Goal: Task Accomplishment & Management: Manage account settings

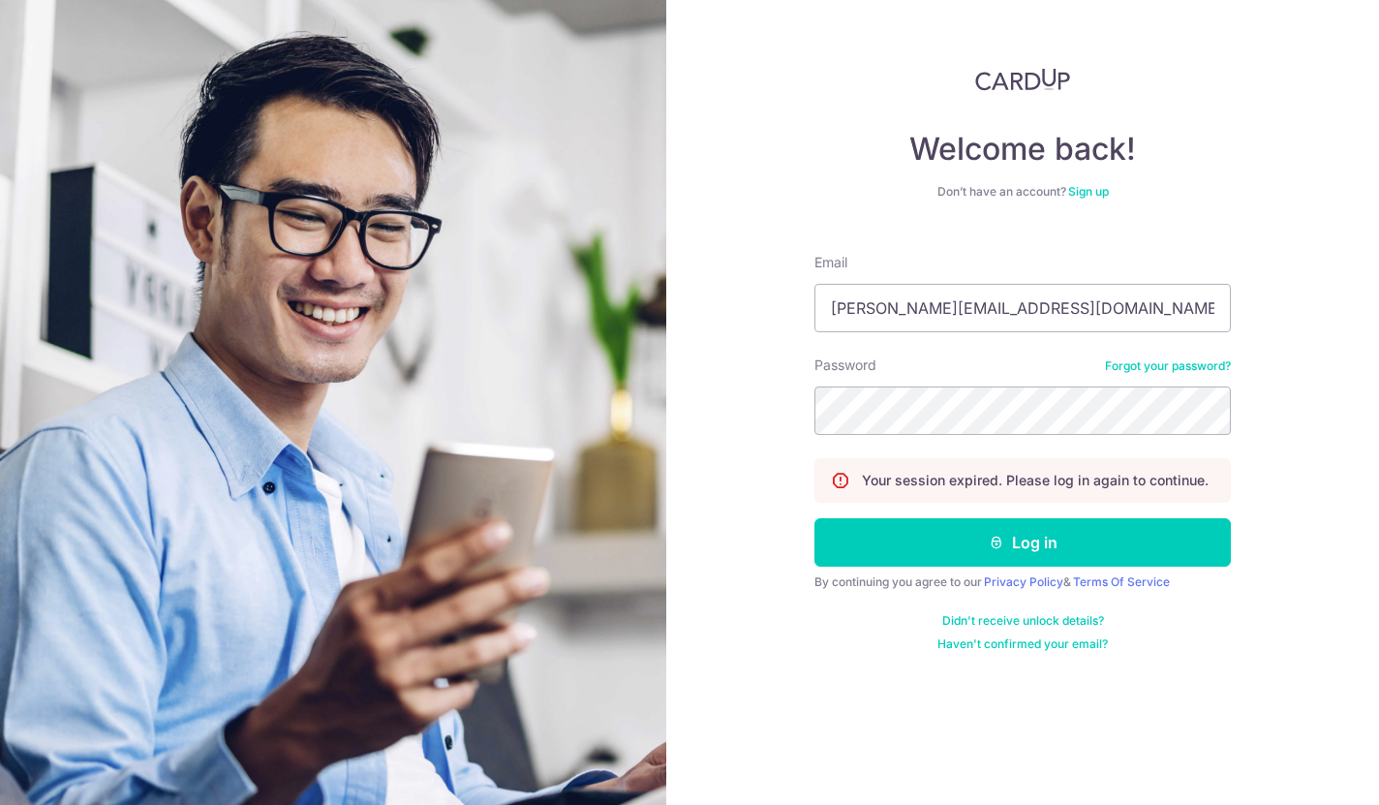
type input "[PERSON_NAME][EMAIL_ADDRESS][DOMAIN_NAME]"
click at [1022, 563] on button "Log in" at bounding box center [1022, 542] width 416 height 48
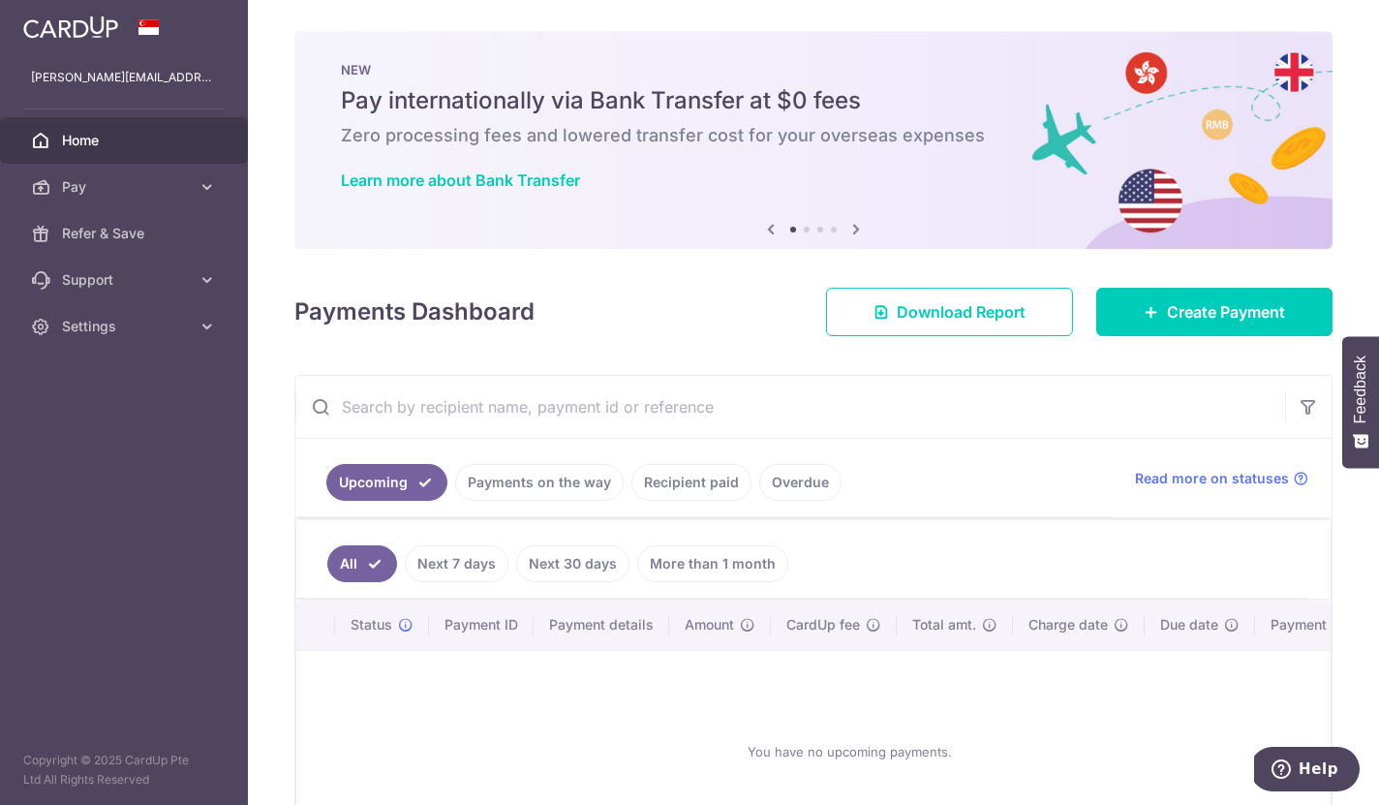
click at [0, 0] on icon "button" at bounding box center [0, 0] width 0 height 0
click at [79, 181] on span "Pay" at bounding box center [126, 186] width 128 height 19
click at [82, 325] on span "Cards" at bounding box center [126, 326] width 128 height 19
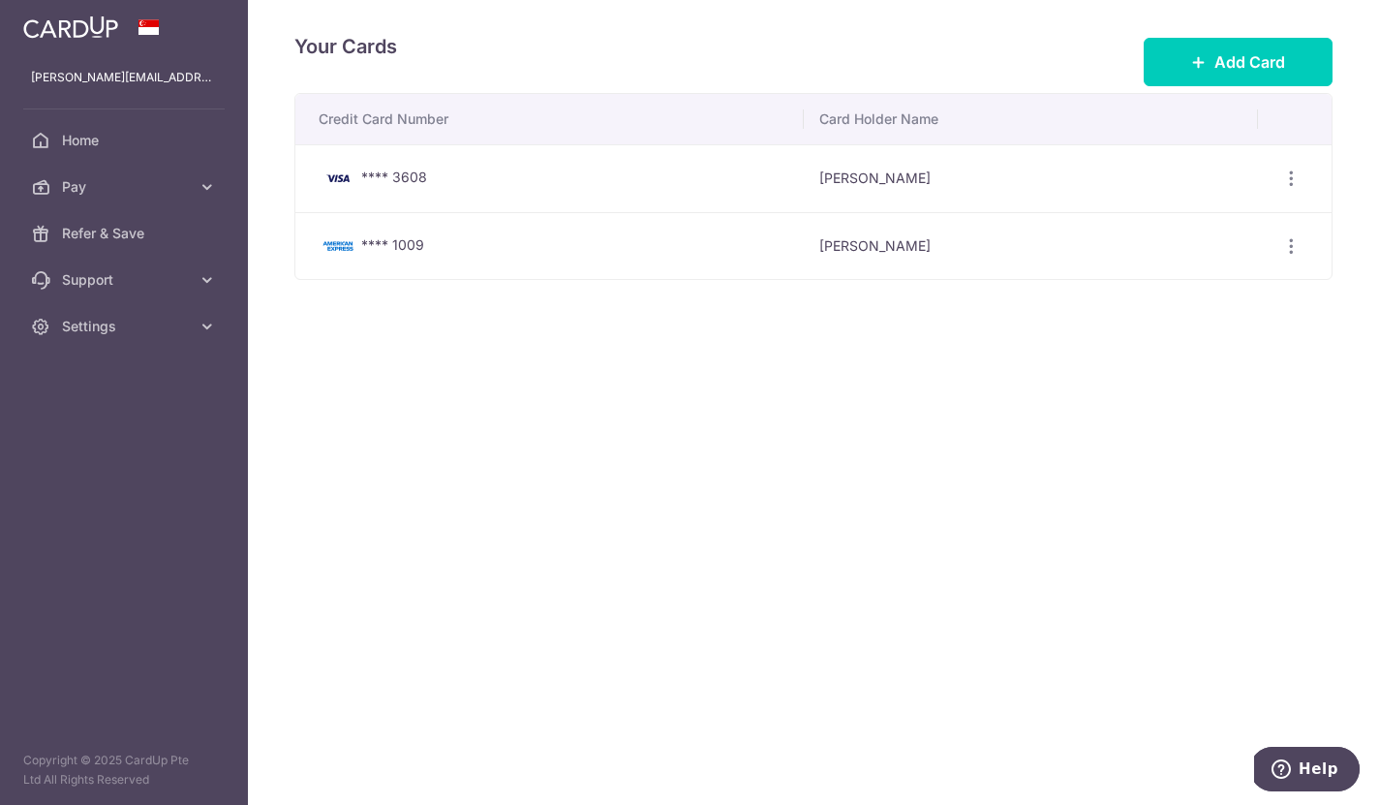
click at [1273, 74] on span "Add Card" at bounding box center [1249, 61] width 71 height 23
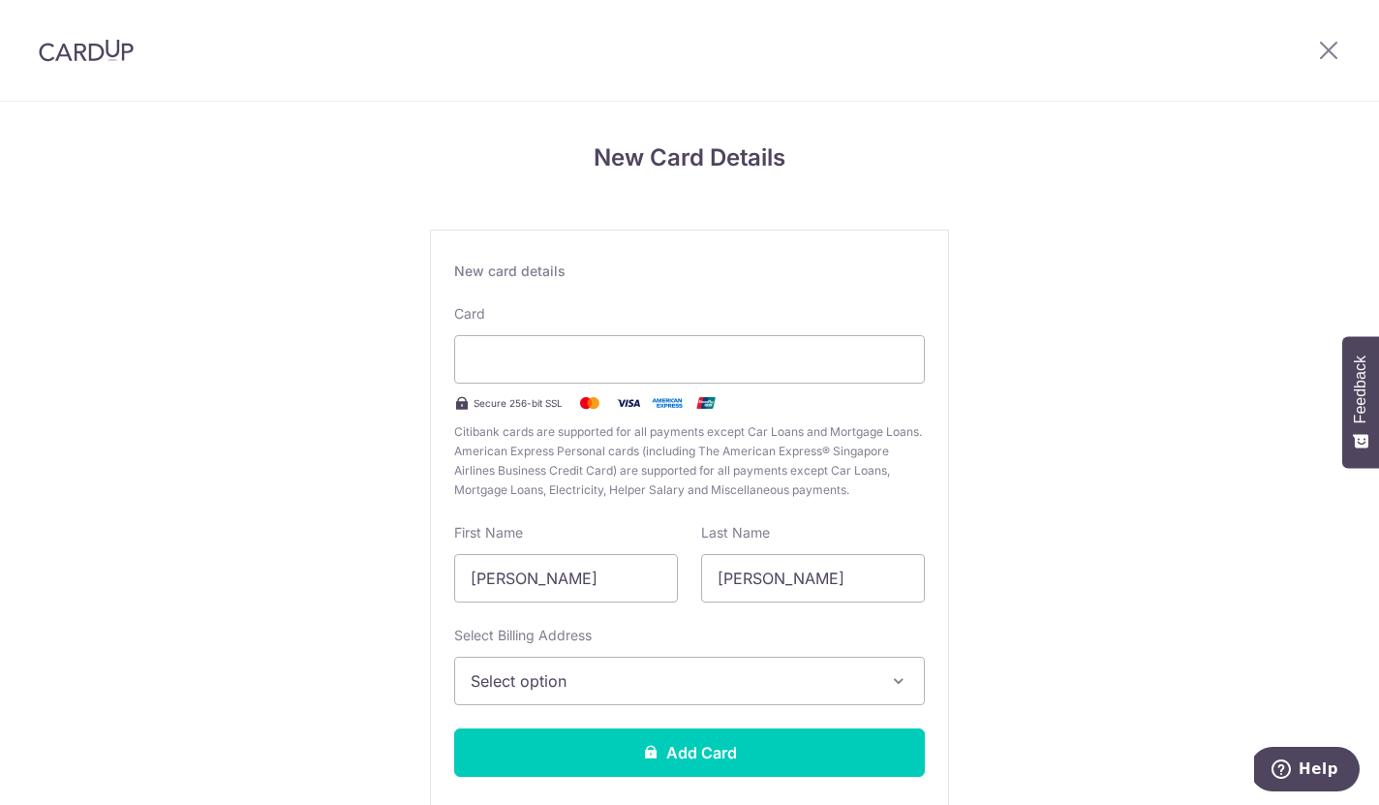
click at [1338, 58] on icon at bounding box center [1328, 50] width 23 height 24
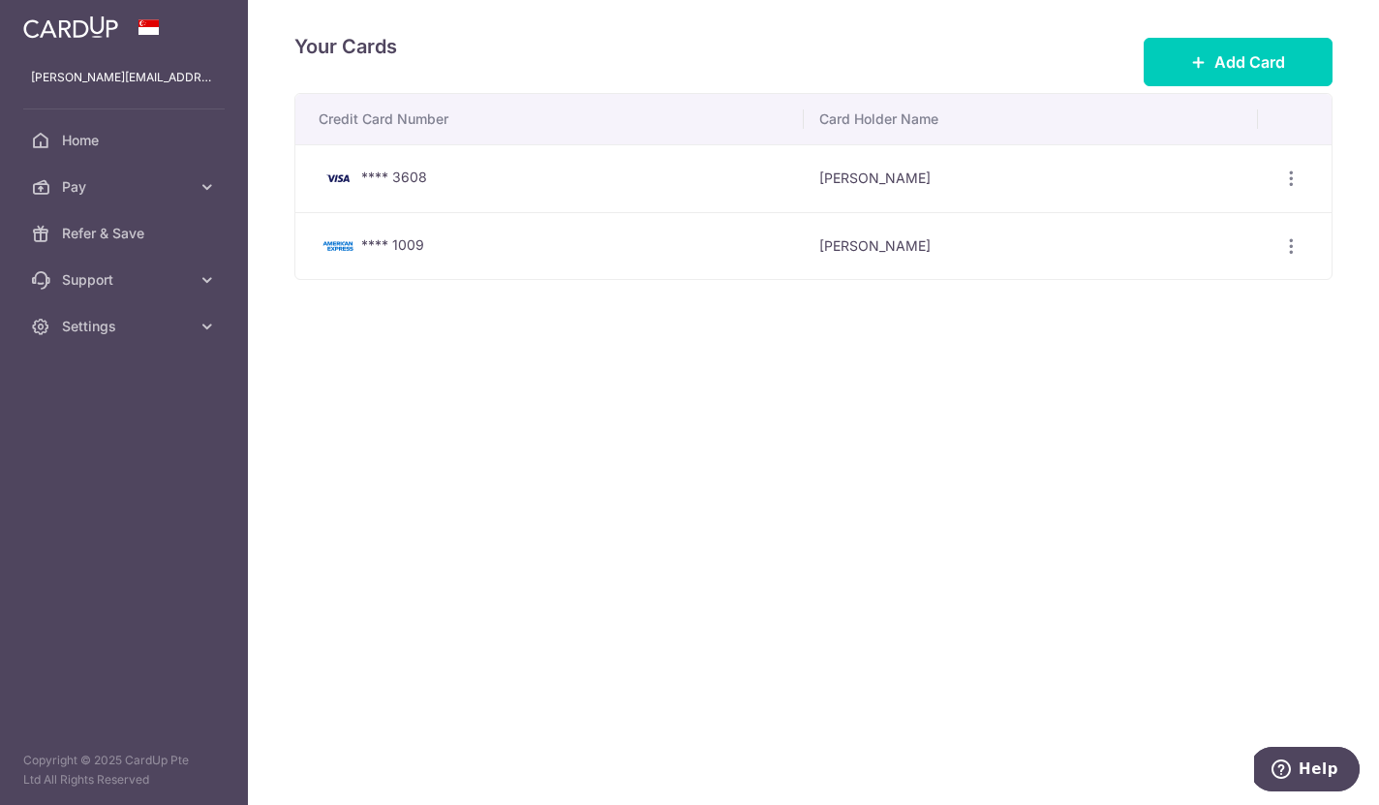
click at [0, 0] on icon "button" at bounding box center [0, 0] width 0 height 0
click at [82, 128] on link "Home" at bounding box center [124, 140] width 248 height 46
